Goal: Task Accomplishment & Management: Use online tool/utility

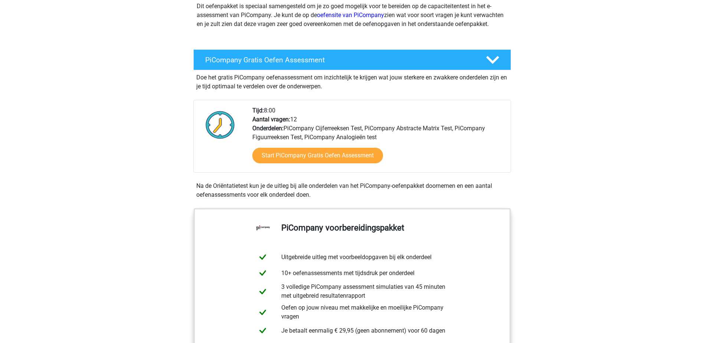
scroll to position [74, 0]
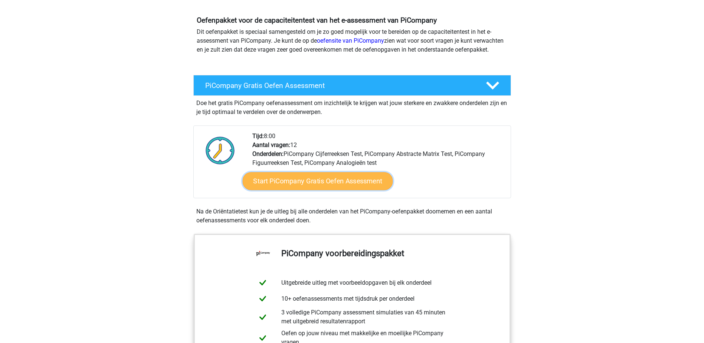
click at [316, 190] on link "Start PiCompany Gratis Oefen Assessment" at bounding box center [317, 181] width 150 height 18
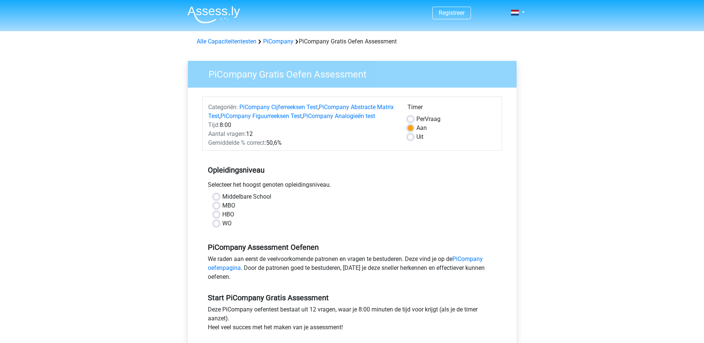
click at [222, 210] on label "MBO" at bounding box center [228, 205] width 13 height 9
click at [216, 208] on input "MBO" at bounding box center [216, 204] width 6 height 7
radio input "true"
click at [222, 219] on label "HBO" at bounding box center [228, 214] width 12 height 9
click at [217, 217] on input "HBO" at bounding box center [216, 213] width 6 height 7
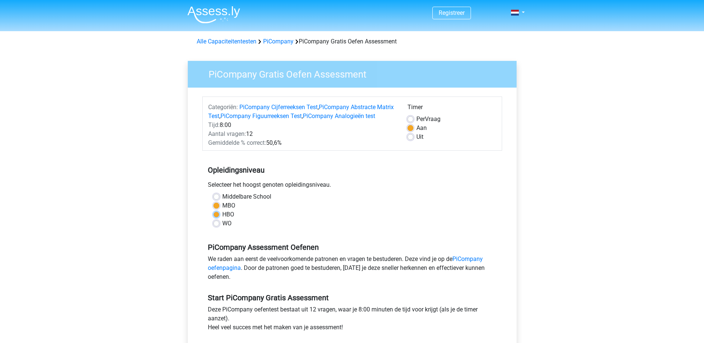
radio input "true"
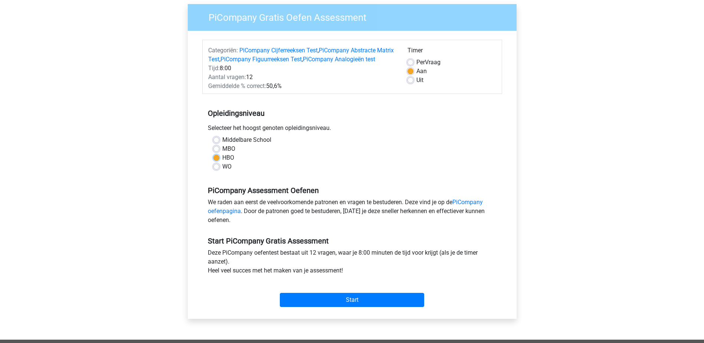
scroll to position [74, 0]
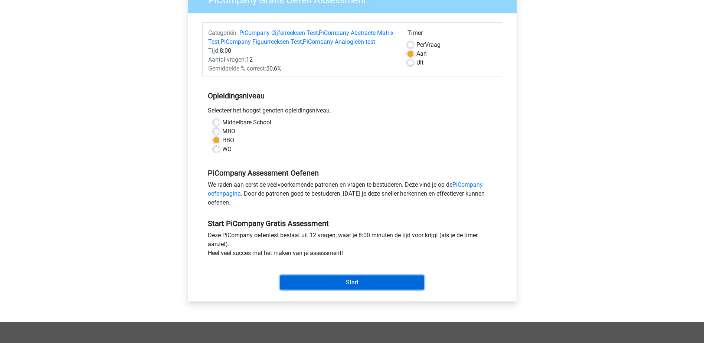
click at [359, 289] on input "Start" at bounding box center [352, 282] width 144 height 14
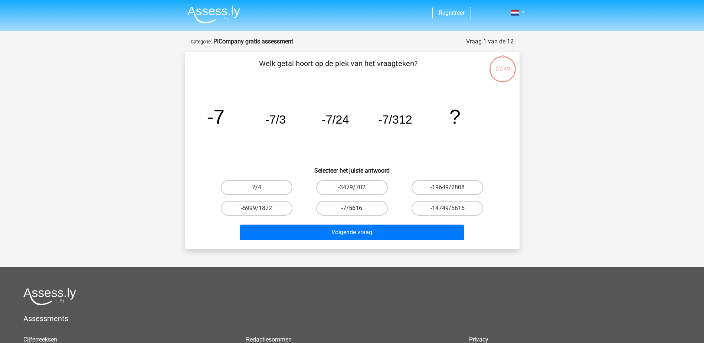
click at [358, 209] on label "-7/5616" at bounding box center [352, 208] width 72 height 15
click at [356, 209] on input "-7/5616" at bounding box center [354, 210] width 5 height 5
radio input "true"
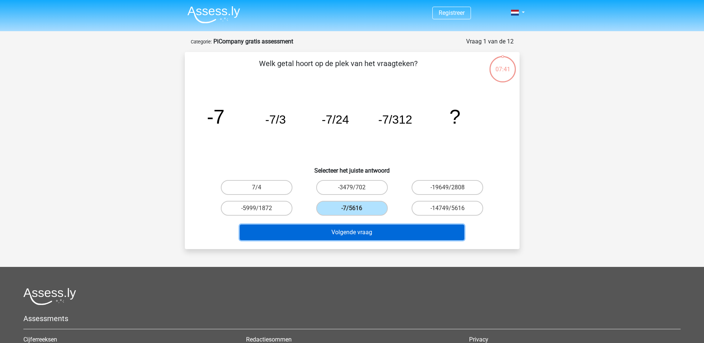
click at [351, 233] on button "Volgende vraag" at bounding box center [352, 232] width 224 height 16
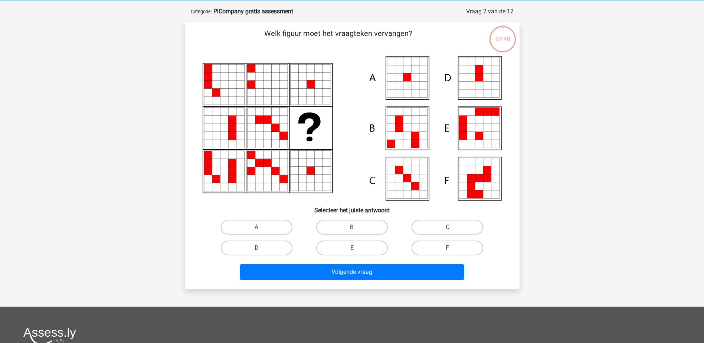
scroll to position [37, 0]
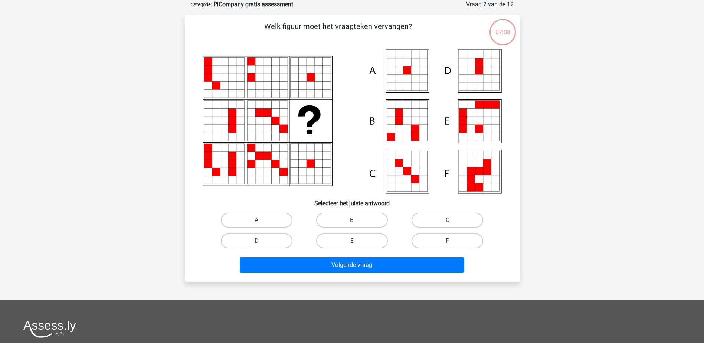
click at [412, 78] on icon at bounding box center [415, 78] width 8 height 8
click at [262, 221] on label "A" at bounding box center [257, 220] width 72 height 15
click at [261, 221] on input "A" at bounding box center [258, 222] width 5 height 5
radio input "true"
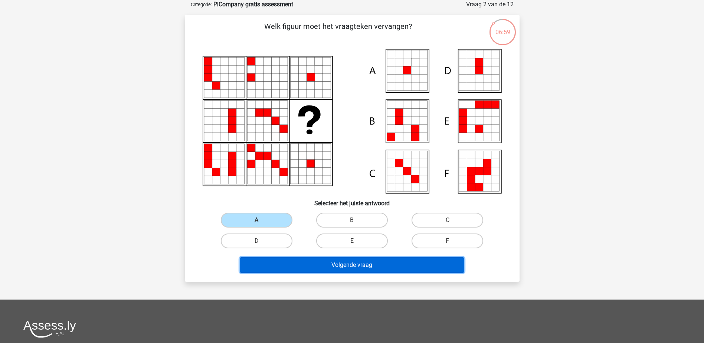
click at [340, 262] on button "Volgende vraag" at bounding box center [352, 265] width 224 height 16
